Goal: Information Seeking & Learning: Compare options

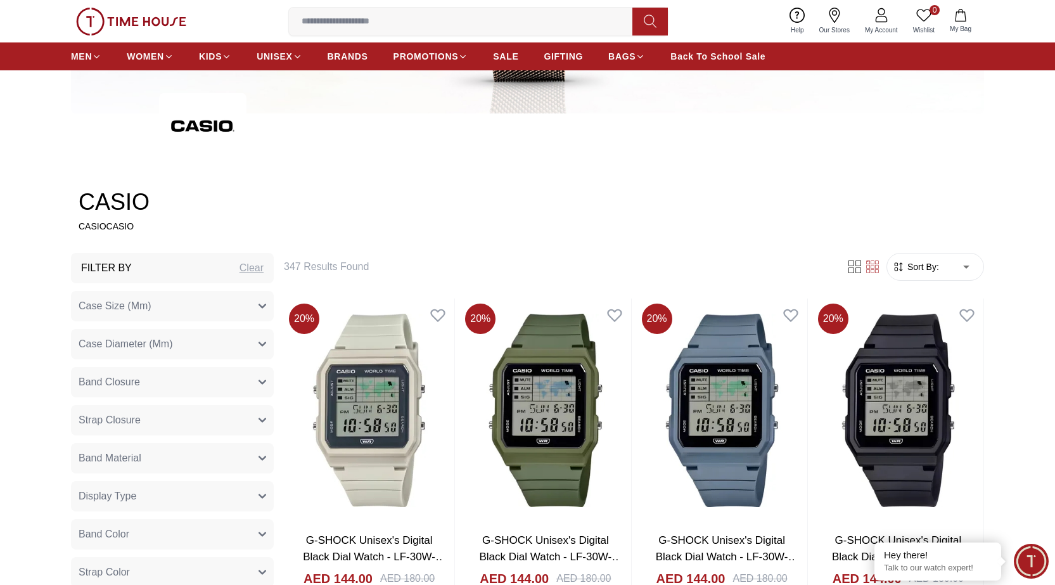
scroll to position [507, 0]
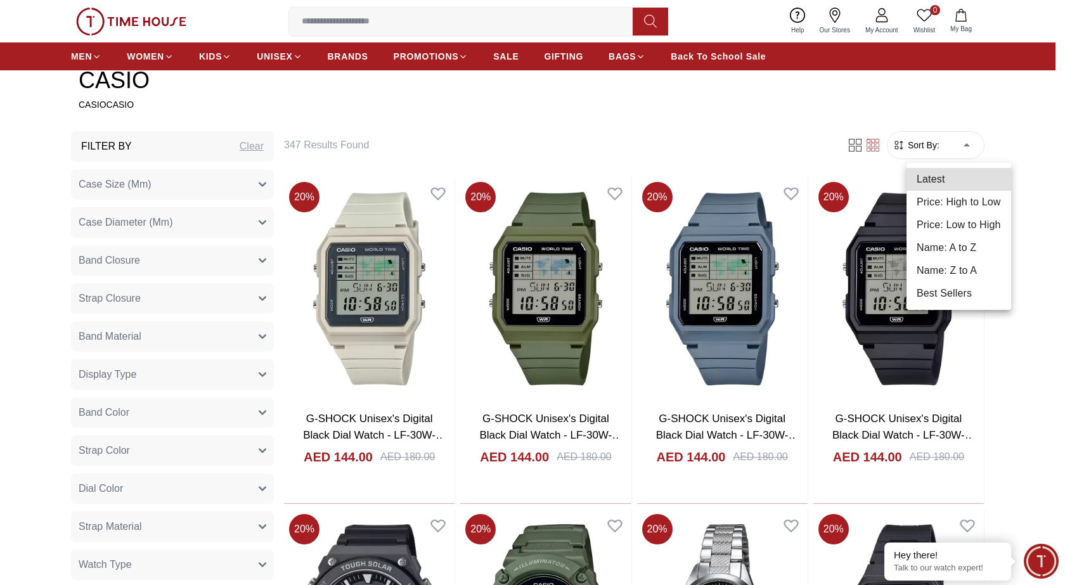
click at [1032, 342] on div at bounding box center [532, 292] width 1065 height 585
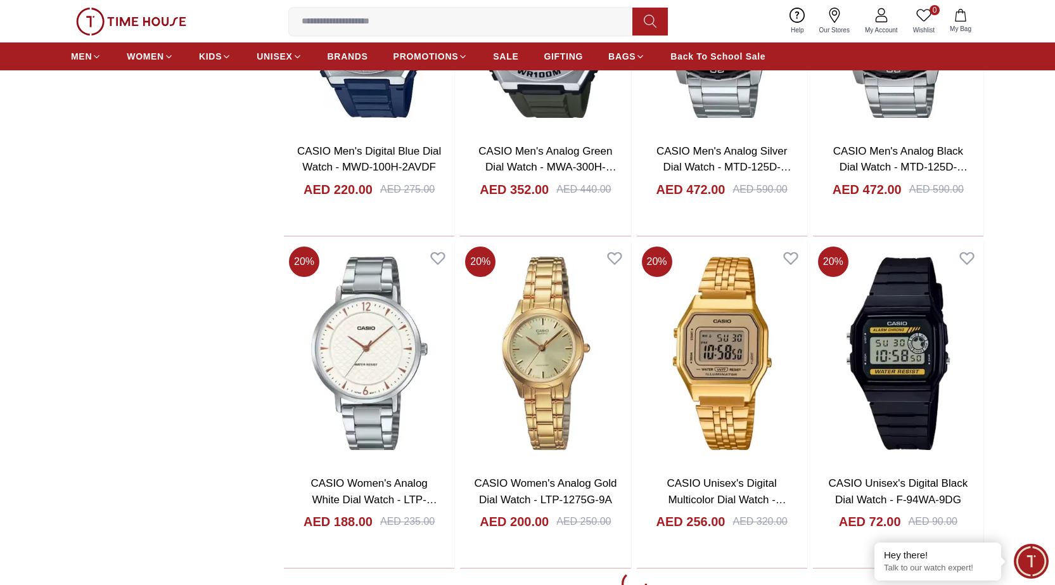
scroll to position [1774, 0]
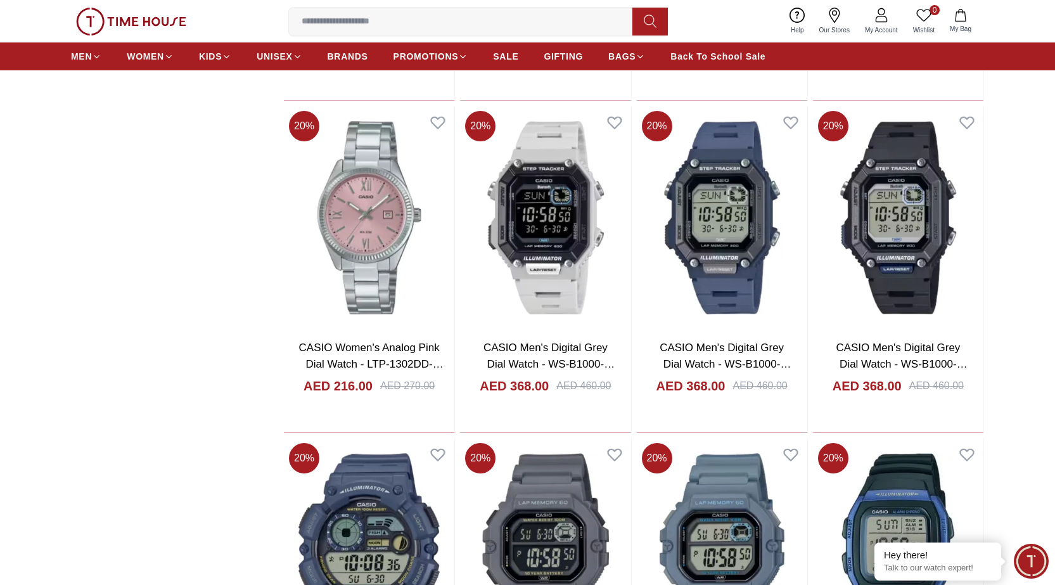
scroll to position [4689, 0]
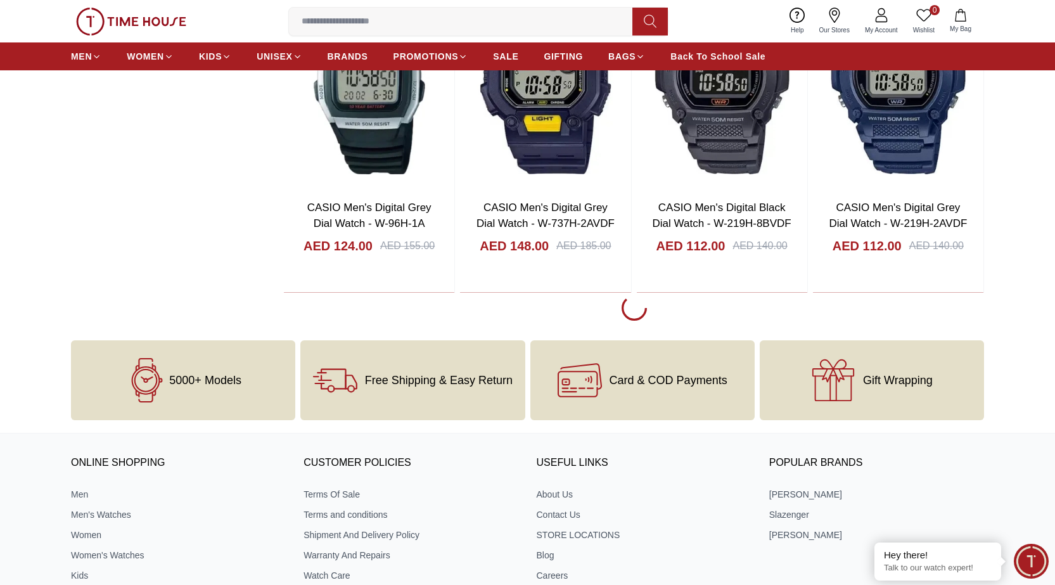
scroll to position [5386, 0]
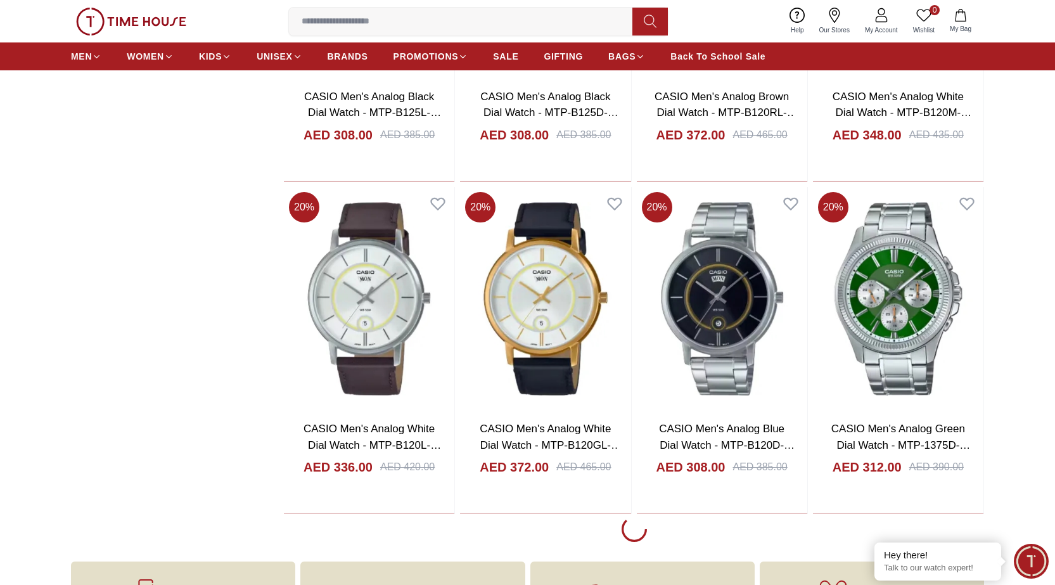
scroll to position [8617, 0]
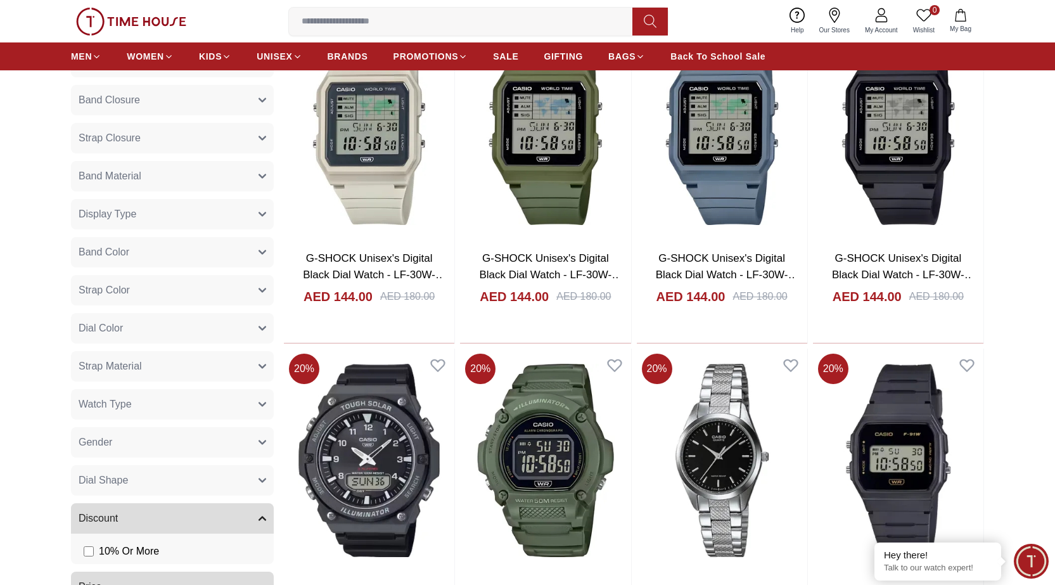
scroll to position [668, 0]
click at [173, 411] on button "Watch Type" at bounding box center [172, 403] width 203 height 30
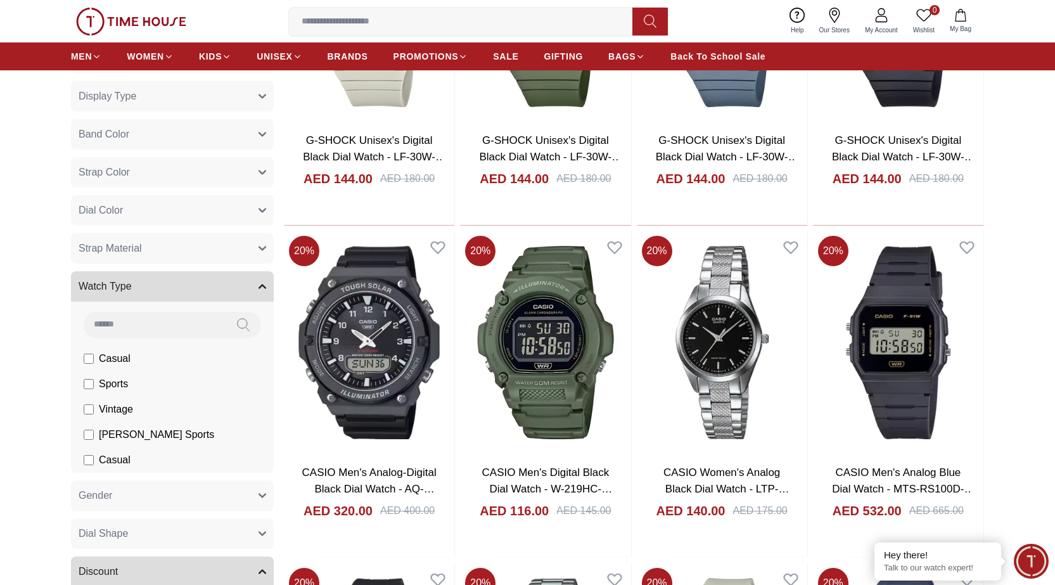
scroll to position [795, 0]
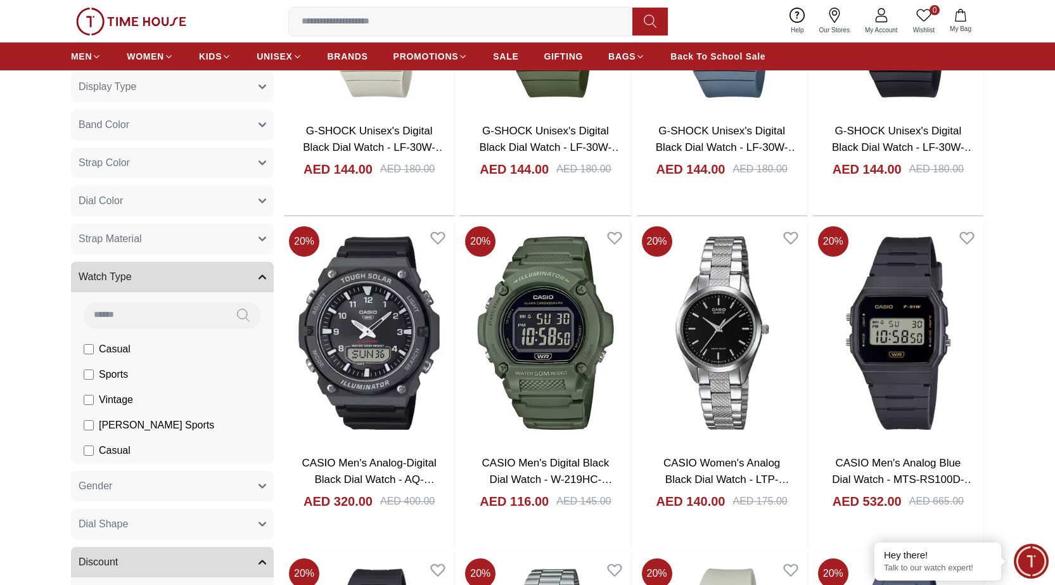
click at [234, 272] on button "Watch Type" at bounding box center [172, 277] width 203 height 30
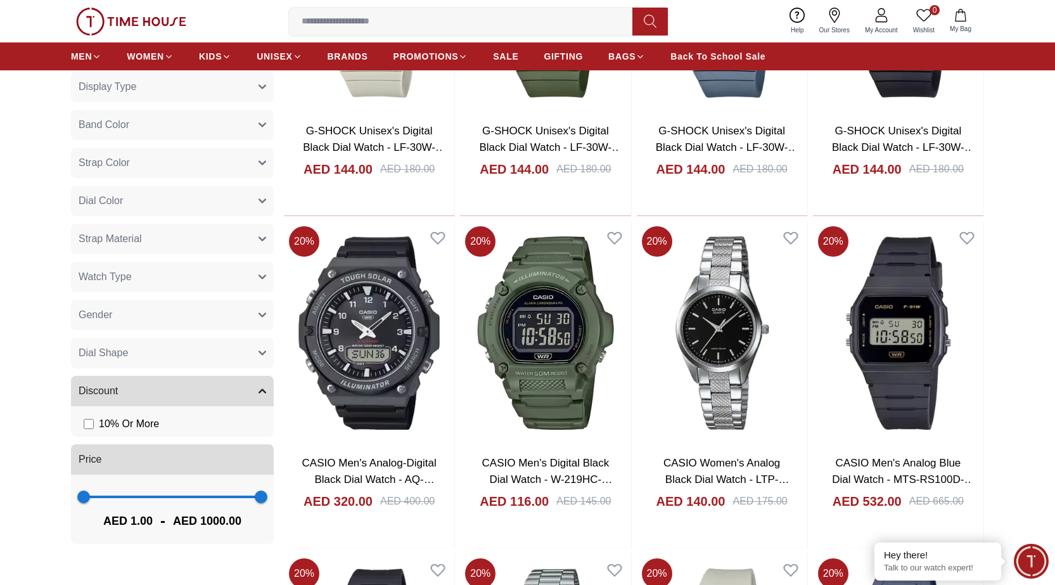
click at [221, 326] on button "Gender" at bounding box center [172, 315] width 203 height 30
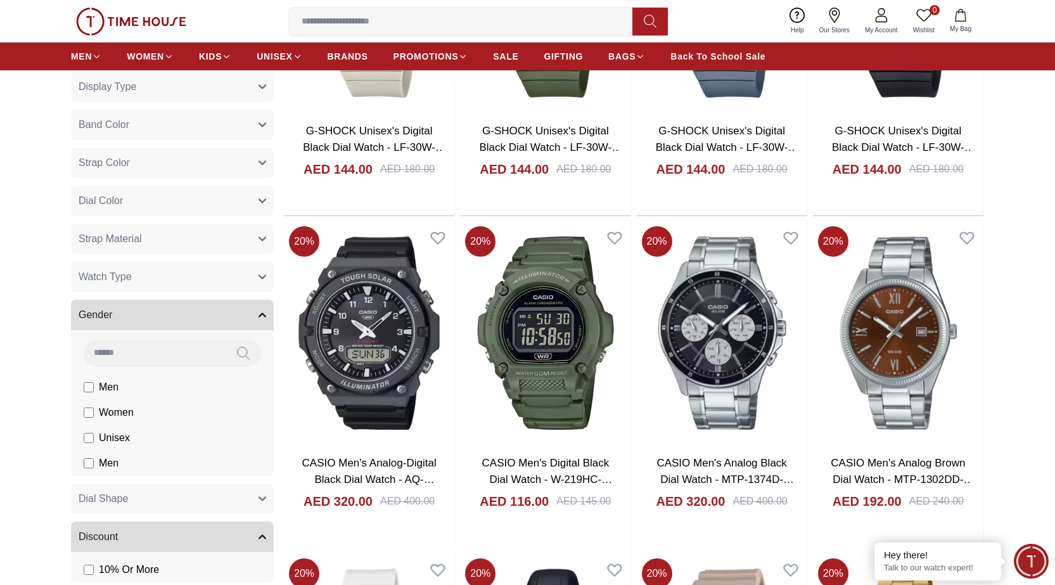
click at [0, 0] on label "Men" at bounding box center [0, 0] width 0 height 0
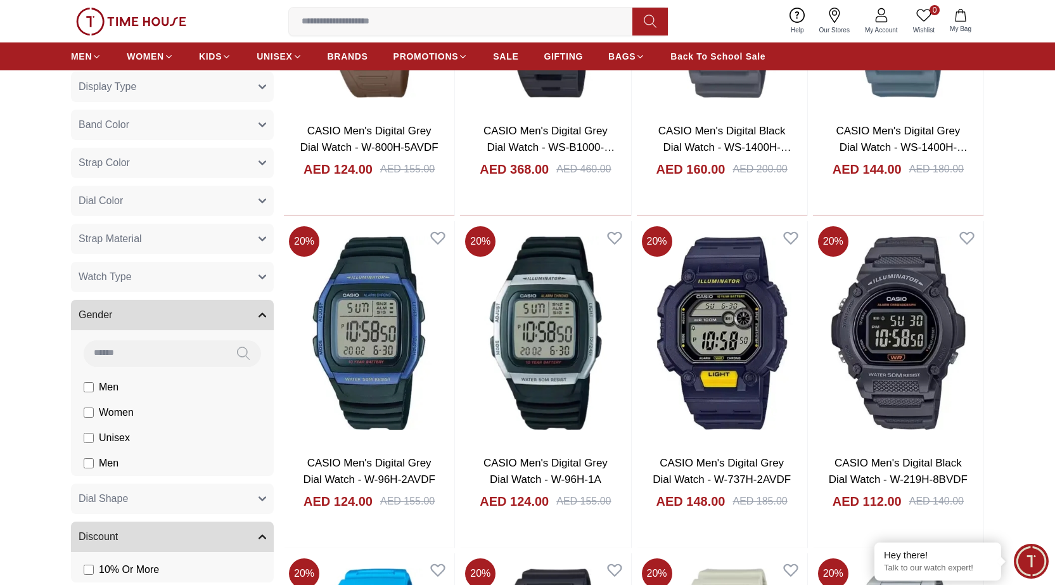
click at [255, 309] on button "Gender" at bounding box center [172, 315] width 203 height 30
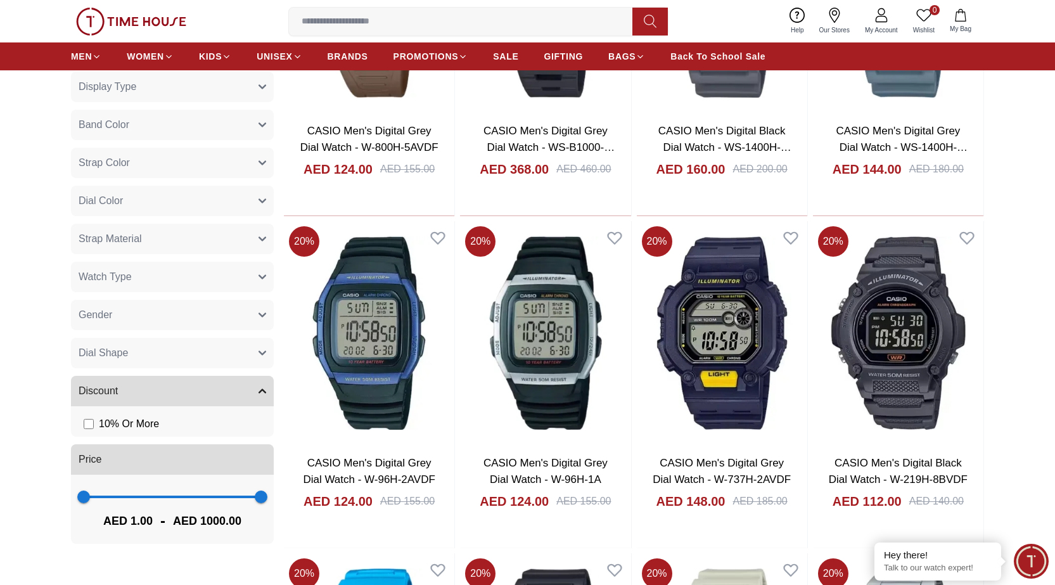
click at [251, 279] on button "Watch Type" at bounding box center [172, 277] width 203 height 30
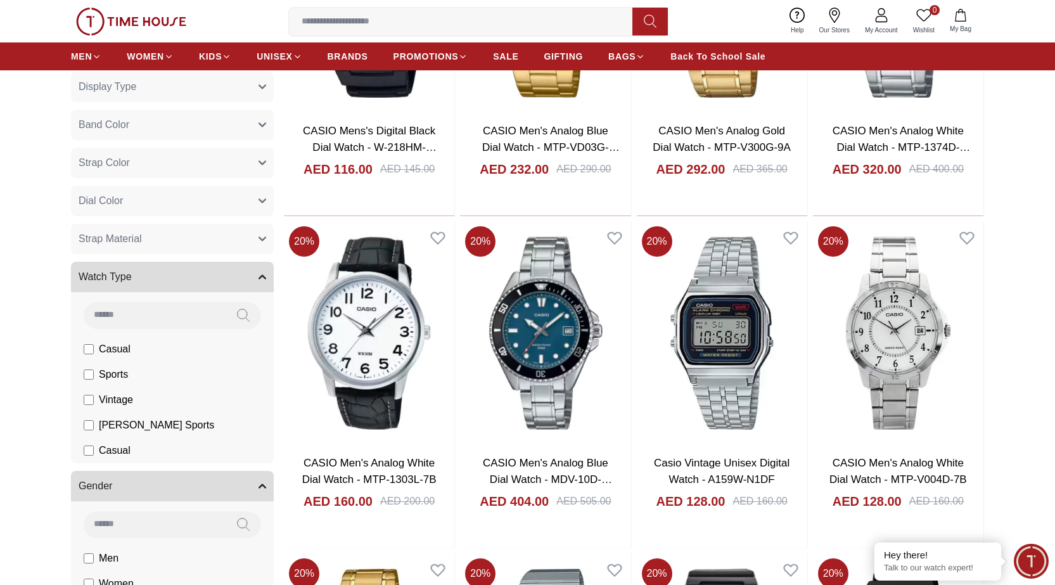
click at [224, 280] on button "Watch Type" at bounding box center [172, 277] width 203 height 30
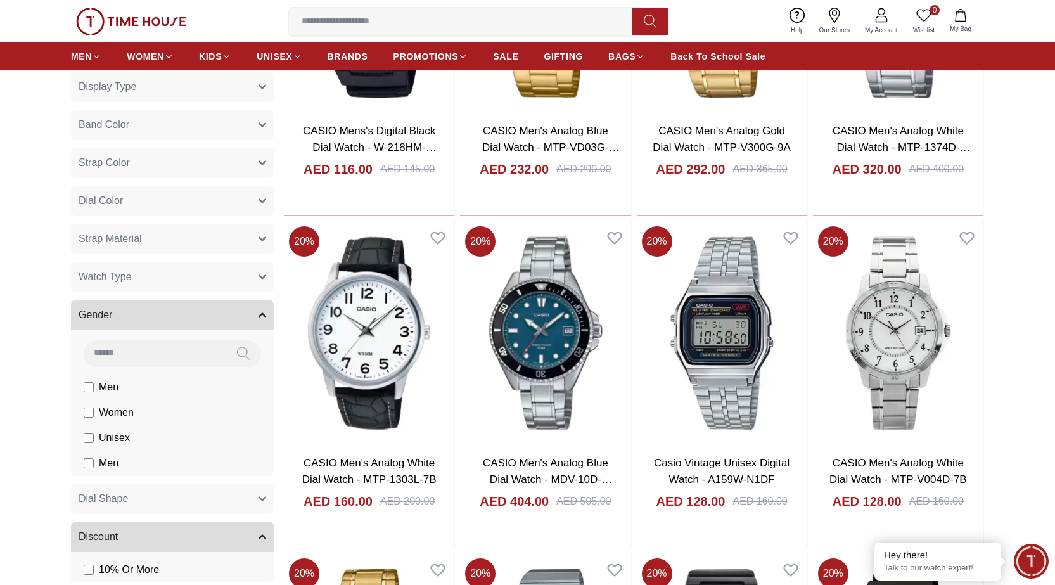
click at [226, 207] on button "Dial Color" at bounding box center [172, 201] width 203 height 30
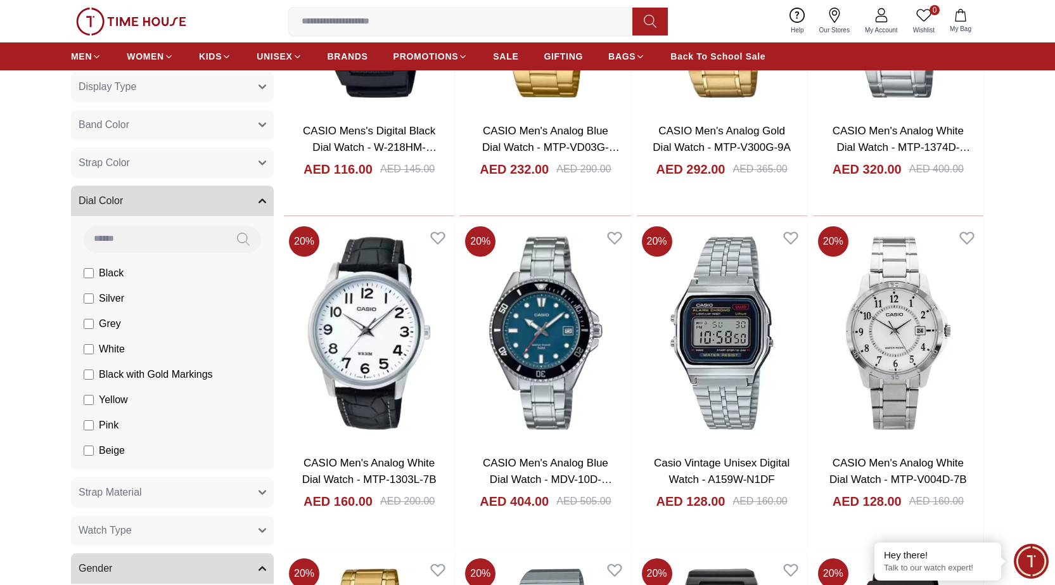
click at [226, 207] on button "Dial Color" at bounding box center [172, 201] width 203 height 30
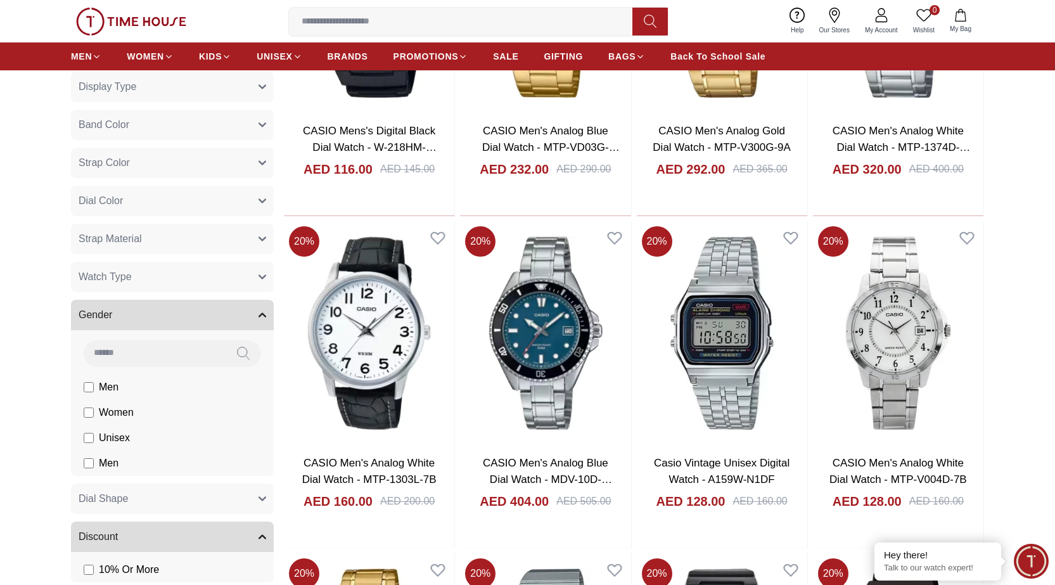
click at [227, 165] on button "Strap Color" at bounding box center [172, 163] width 203 height 30
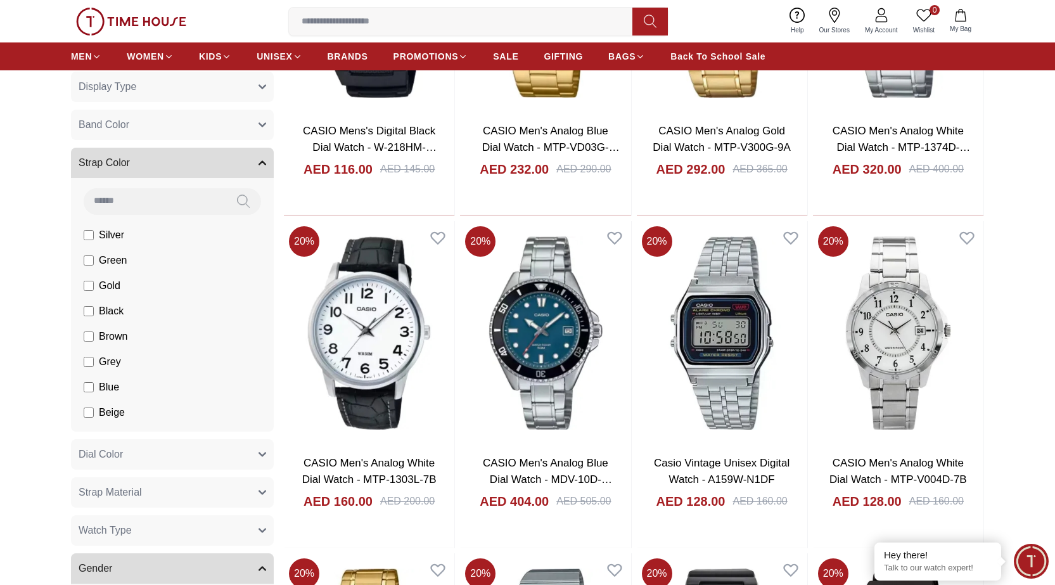
click at [227, 165] on button "Strap Color" at bounding box center [172, 163] width 203 height 30
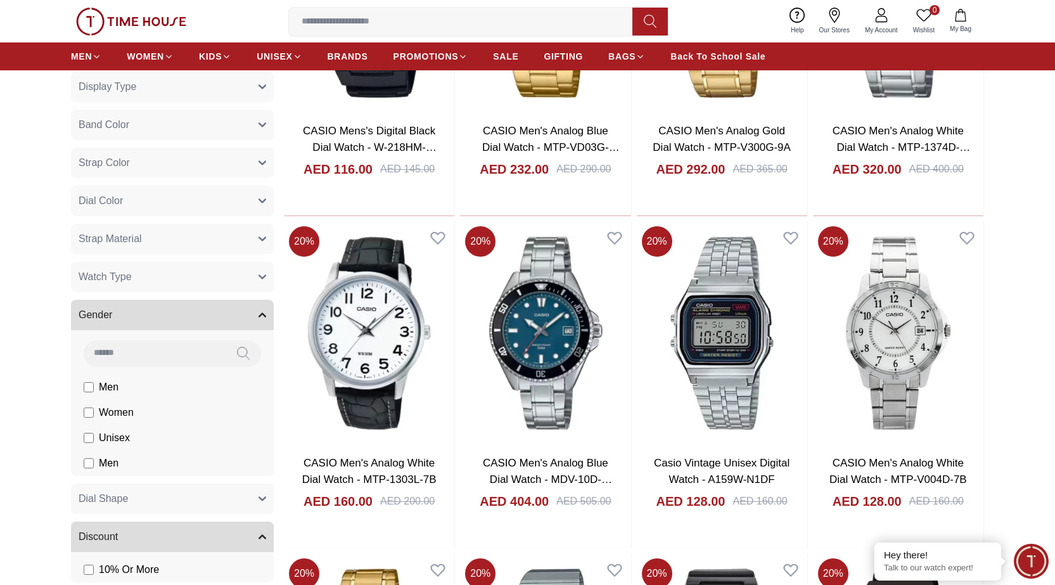
click at [231, 124] on button "Band Color" at bounding box center [172, 125] width 203 height 30
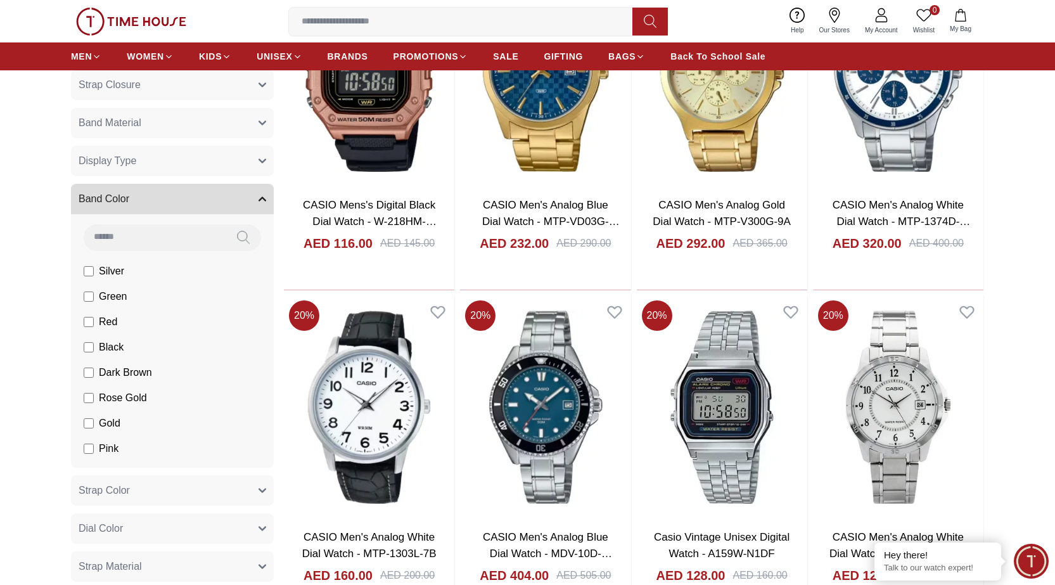
scroll to position [604, 0]
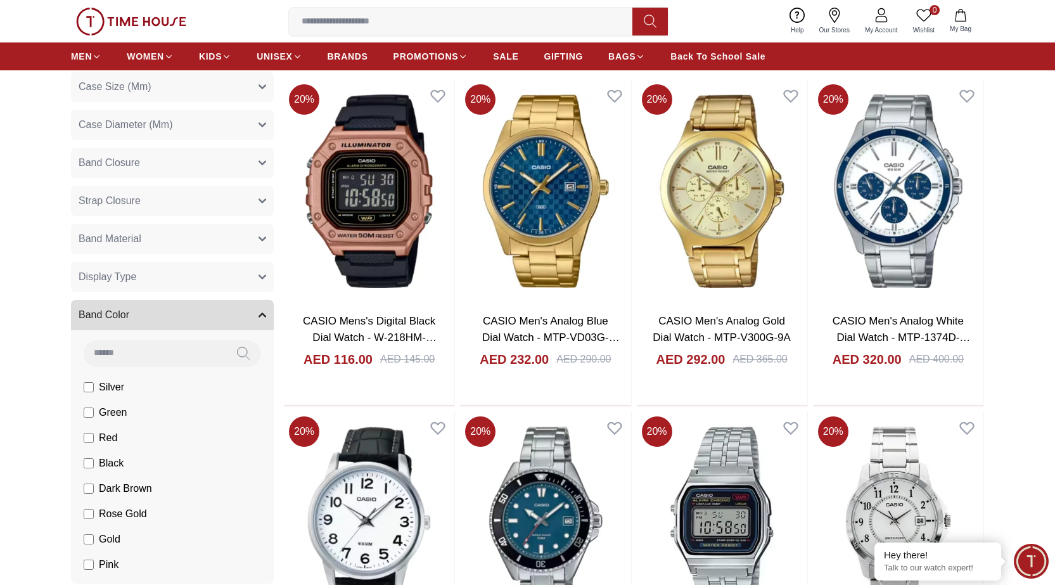
click at [231, 318] on button "Band Color" at bounding box center [172, 315] width 203 height 30
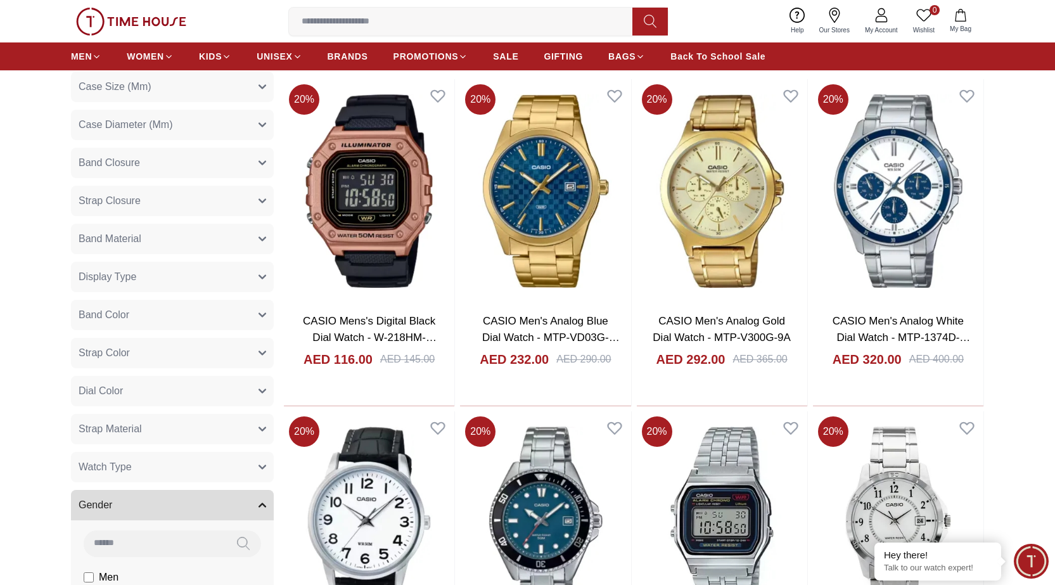
click at [226, 280] on button "Display Type" at bounding box center [172, 277] width 203 height 30
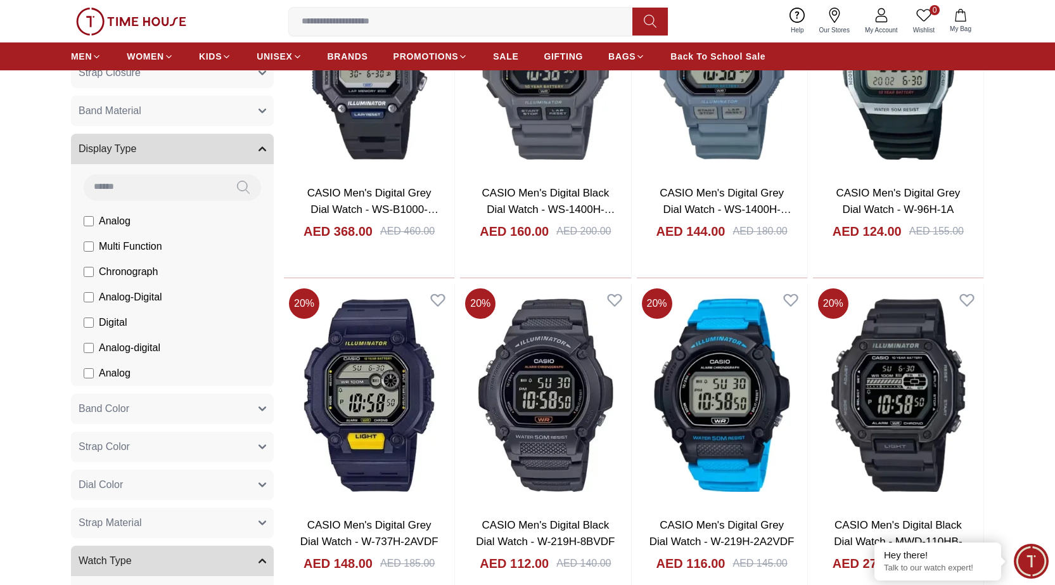
scroll to position [731, 0]
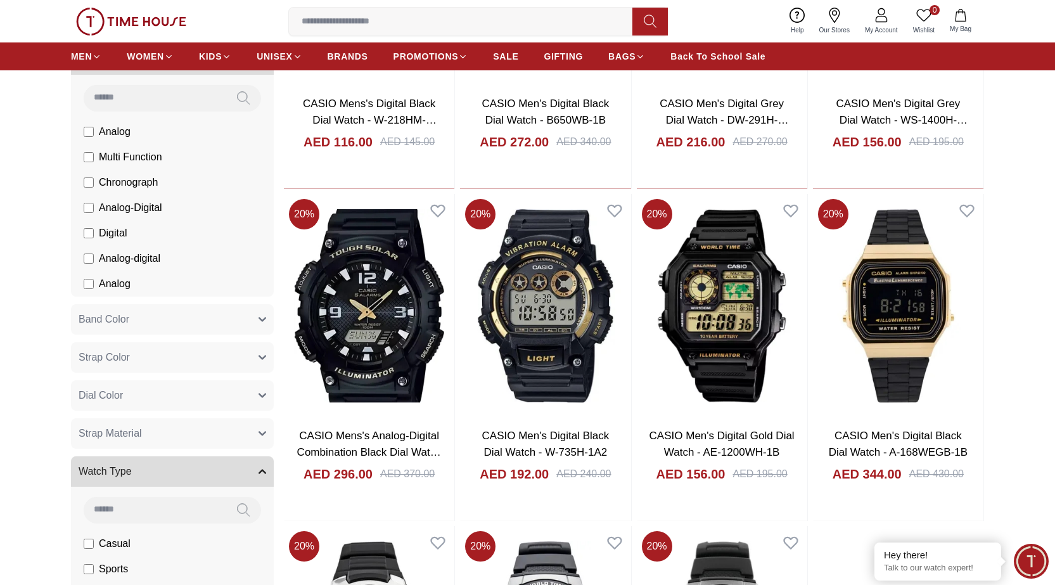
scroll to position [731, 0]
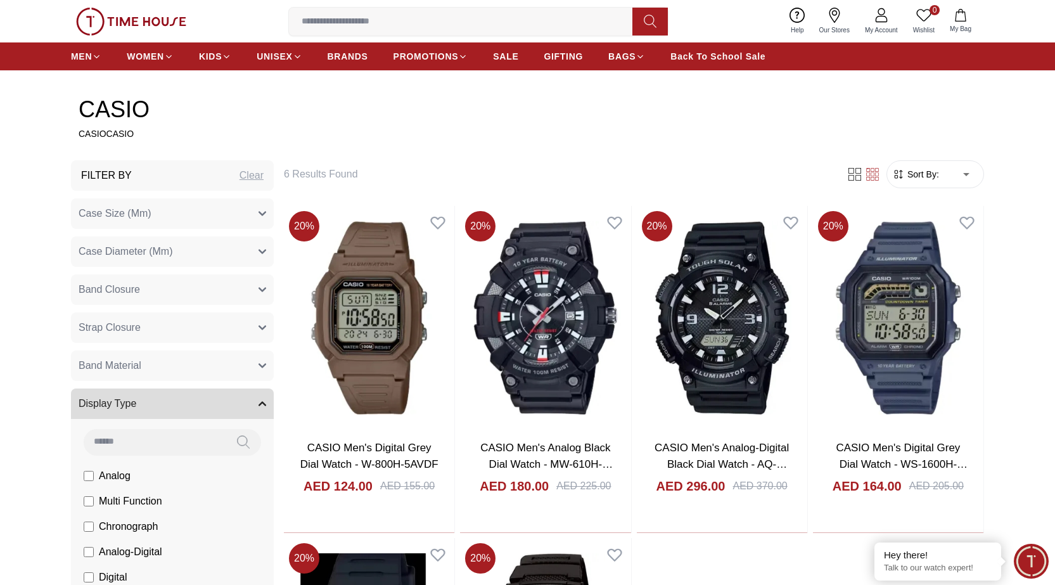
scroll to position [795, 0]
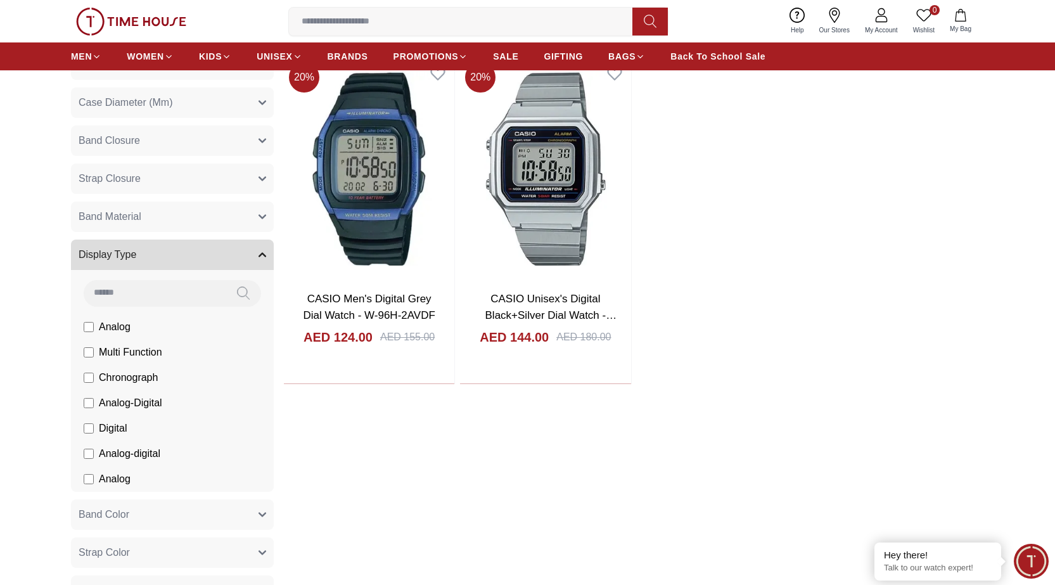
scroll to position [731, 0]
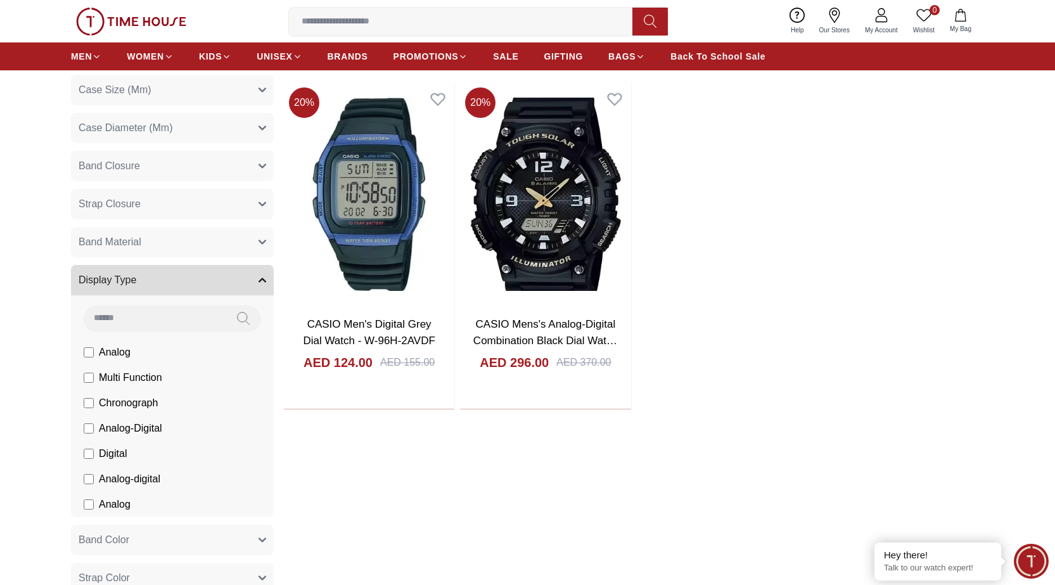
scroll to position [604, 0]
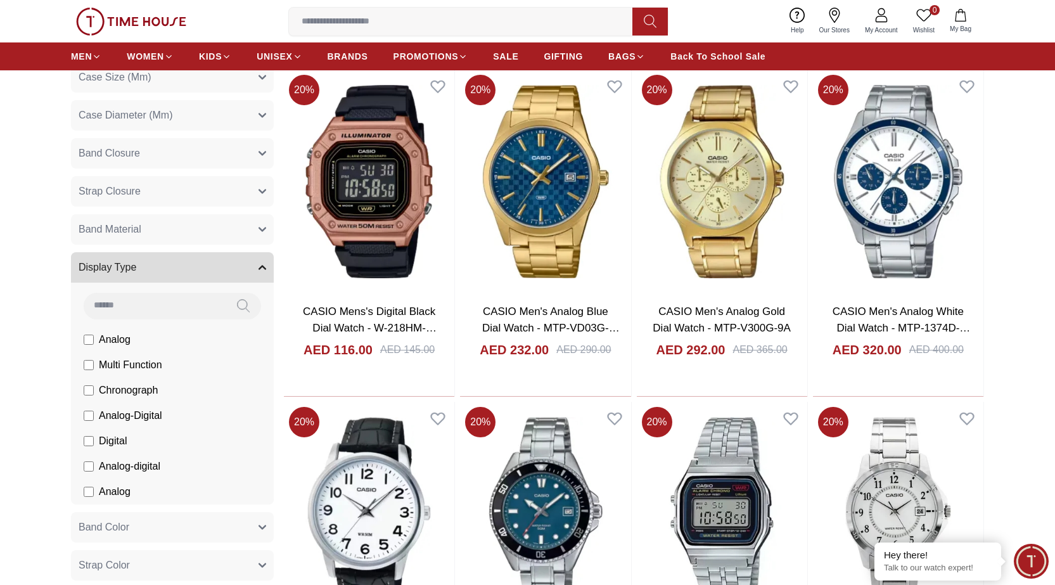
scroll to position [604, 0]
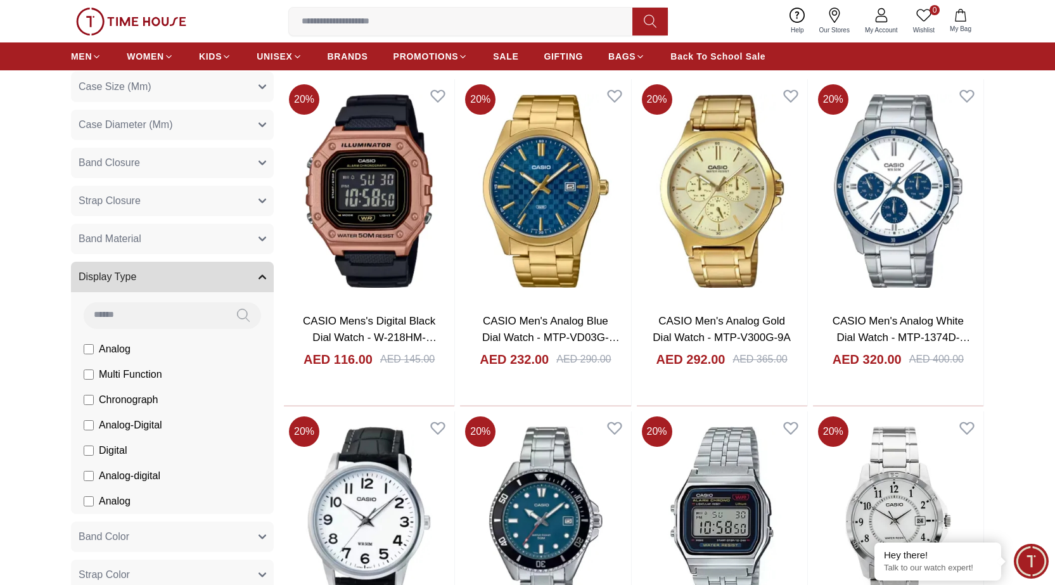
click at [223, 268] on button "Display Type" at bounding box center [172, 277] width 203 height 30
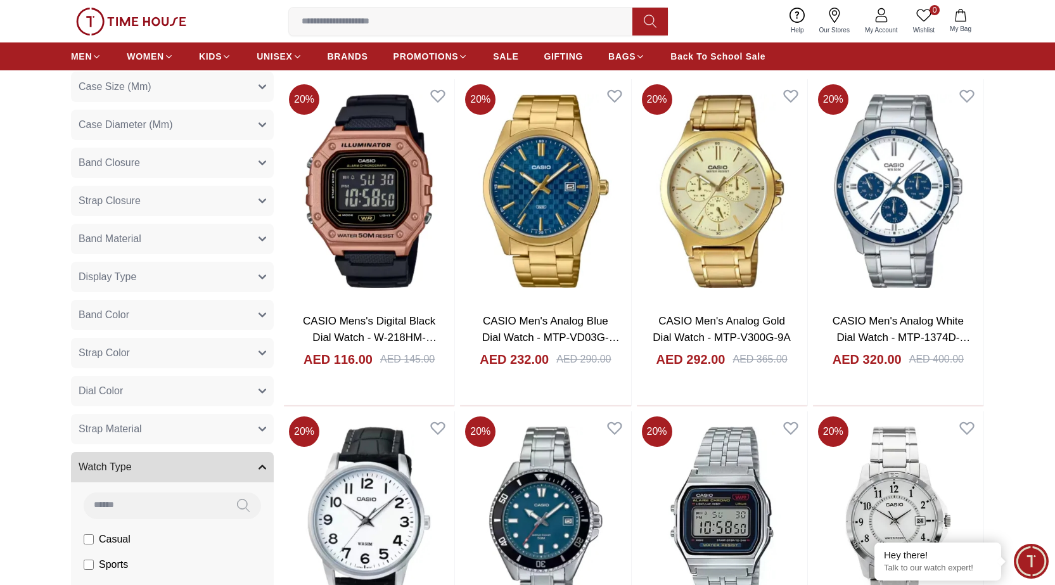
click at [222, 241] on button "Band Material" at bounding box center [172, 239] width 203 height 30
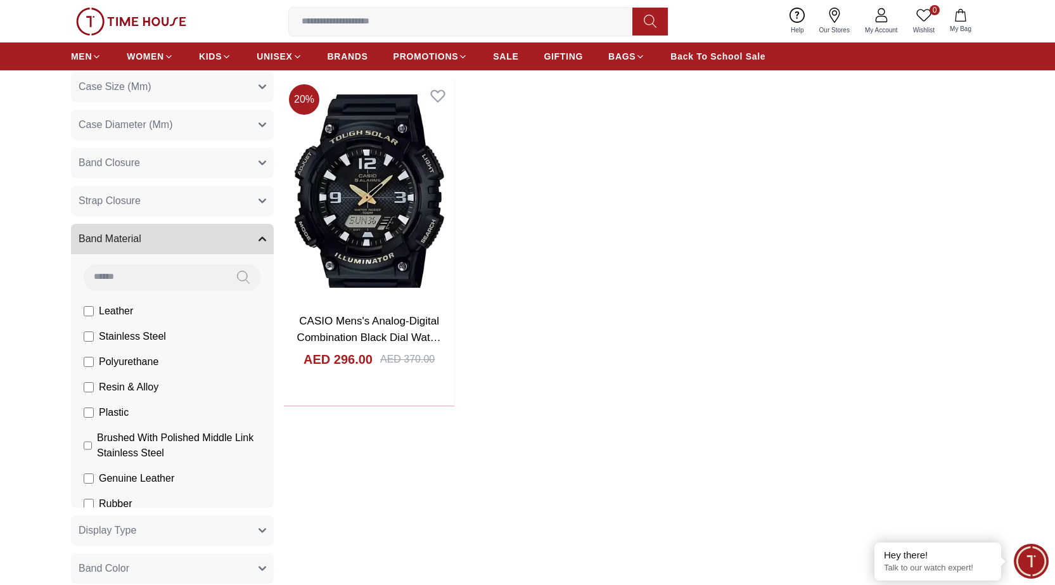
click at [0, 0] on label "Plastic" at bounding box center [0, 0] width 0 height 0
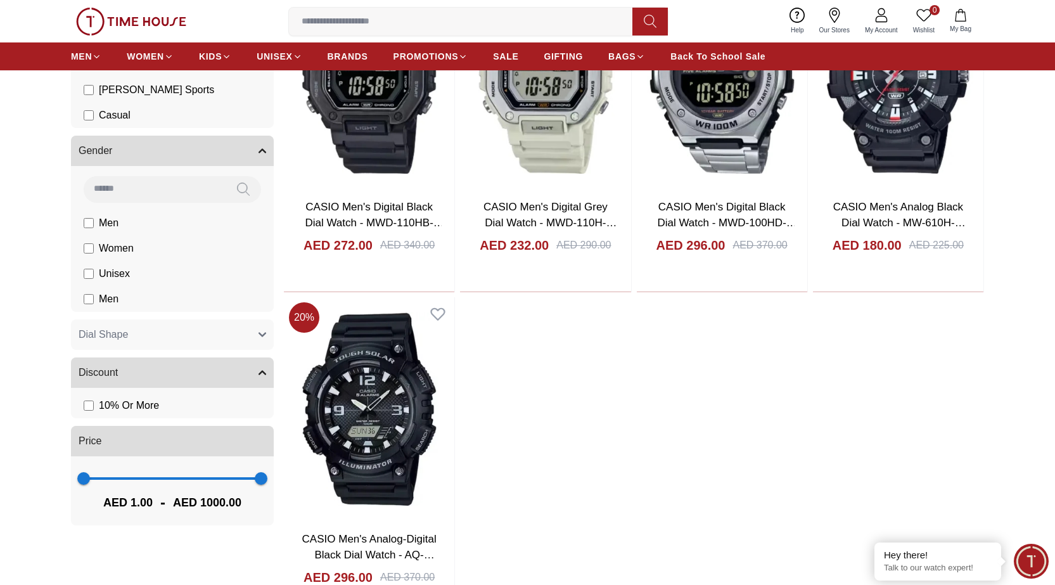
scroll to position [1175, 0]
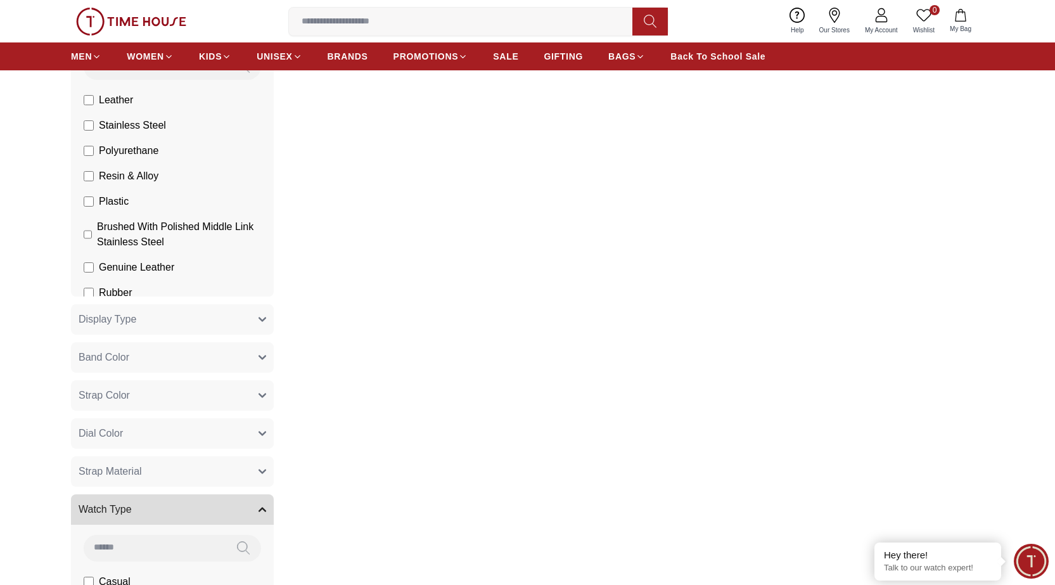
scroll to position [795, 0]
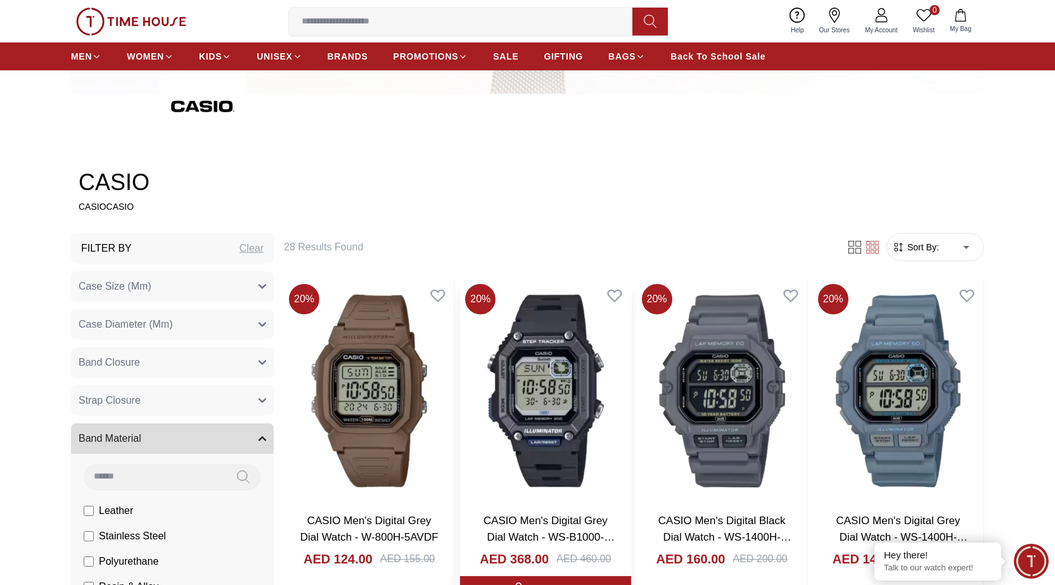
scroll to position [478, 0]
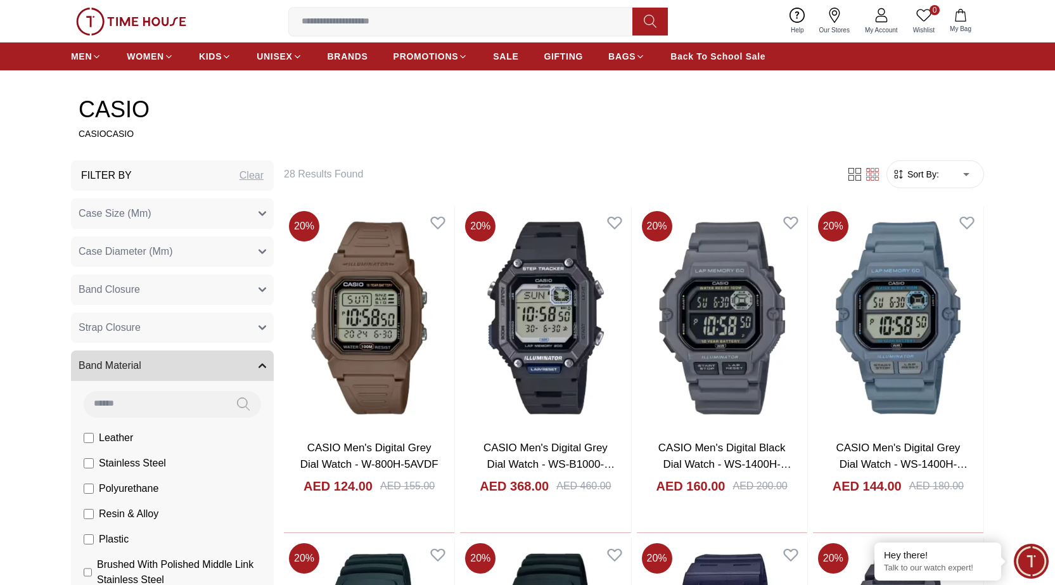
click at [336, 22] on input at bounding box center [466, 21] width 354 height 25
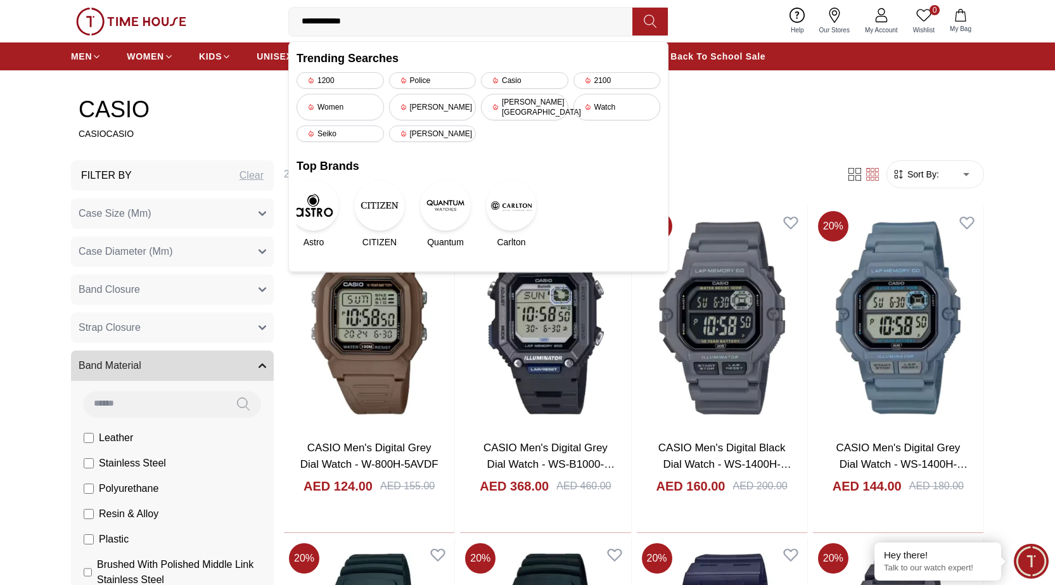
type input "**********"
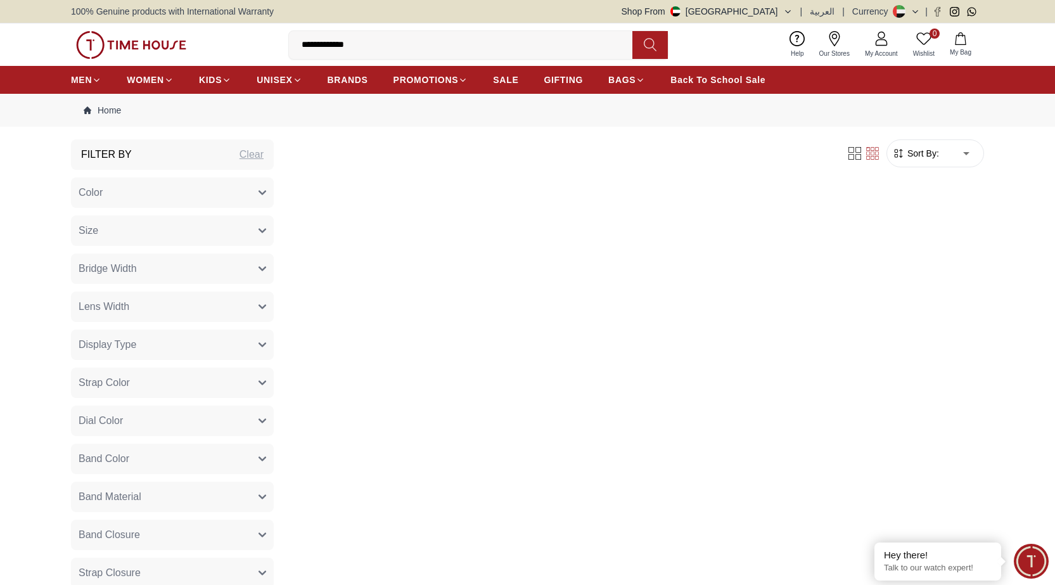
click at [652, 48] on icon at bounding box center [650, 44] width 13 height 15
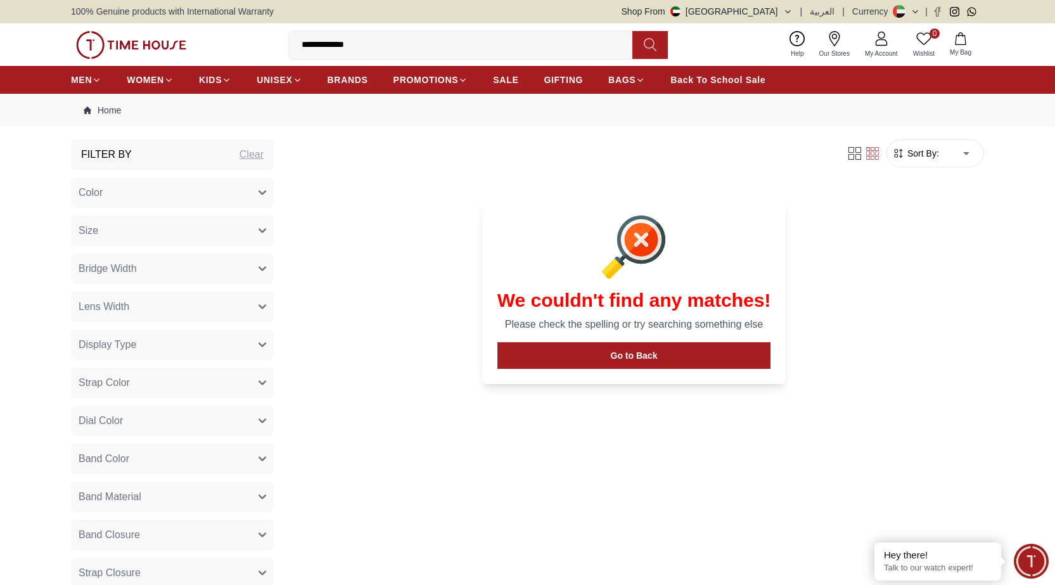
drag, startPoint x: 368, startPoint y: 44, endPoint x: 206, endPoint y: 18, distance: 163.8
click at [248, 54] on div "**********" at bounding box center [527, 44] width 913 height 42
